Goal: Subscribe to service/newsletter

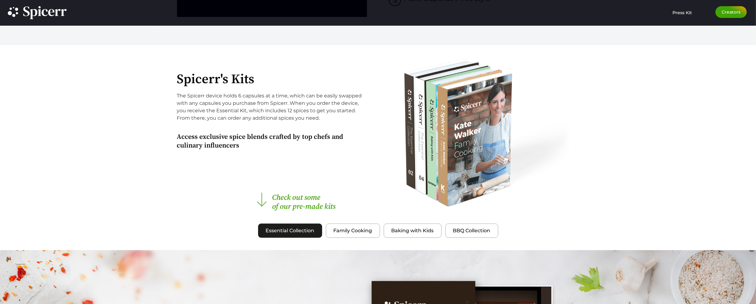
scroll to position [588, 0]
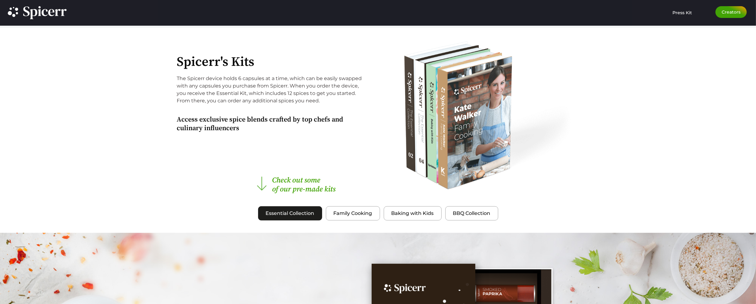
drag, startPoint x: 300, startPoint y: 214, endPoint x: 303, endPoint y: 213, distance: 3.9
click at [300, 214] on span "Essential Collection" at bounding box center [290, 213] width 49 height 7
click at [289, 212] on span "Essential Collection" at bounding box center [290, 213] width 49 height 7
click at [287, 187] on h2 "Check out some of our pre-made kits" at bounding box center [306, 185] width 69 height 18
click at [273, 214] on span "Essential Collection" at bounding box center [290, 213] width 49 height 7
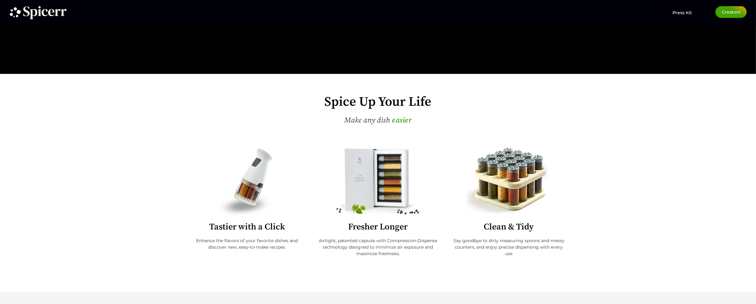
scroll to position [0, 0]
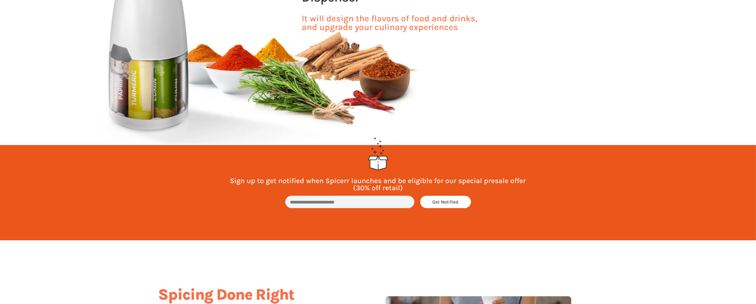
scroll to position [124, 0]
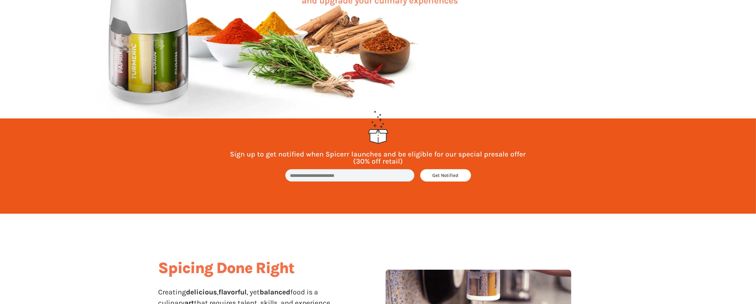
click at [363, 173] on input "email" at bounding box center [349, 175] width 129 height 12
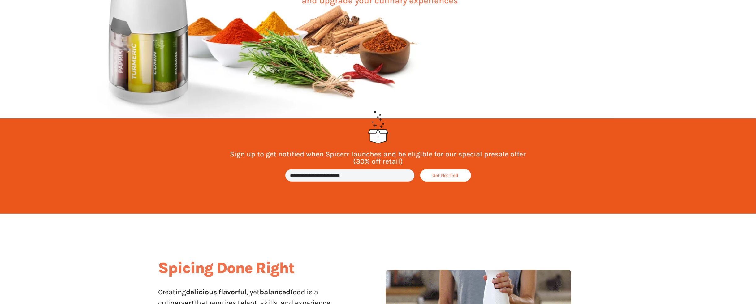
type input "**********"
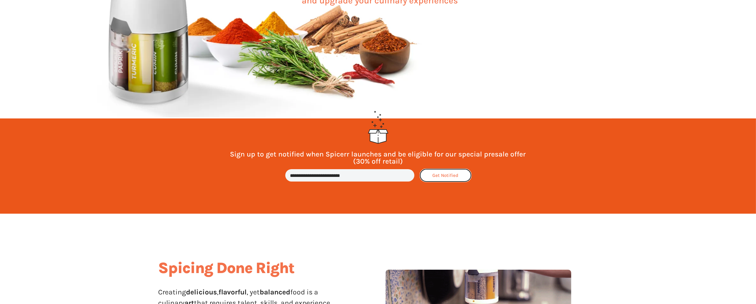
click at [443, 176] on span "Get Notified" at bounding box center [446, 175] width 26 height 5
